Goal: Task Accomplishment & Management: Use online tool/utility

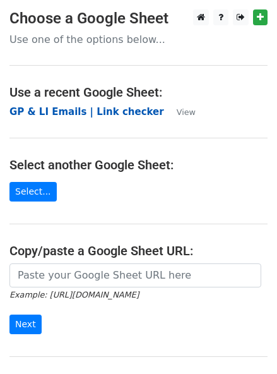
click at [64, 114] on strong "GP & LI Emails | Link checker" at bounding box center [86, 111] width 155 height 11
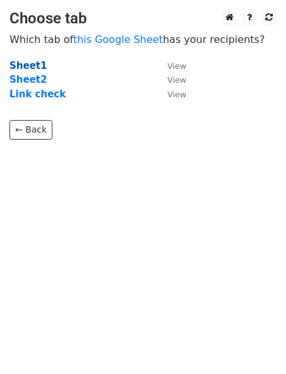
click at [21, 65] on strong "Sheet1" at bounding box center [27, 65] width 37 height 11
